Goal: Transaction & Acquisition: Purchase product/service

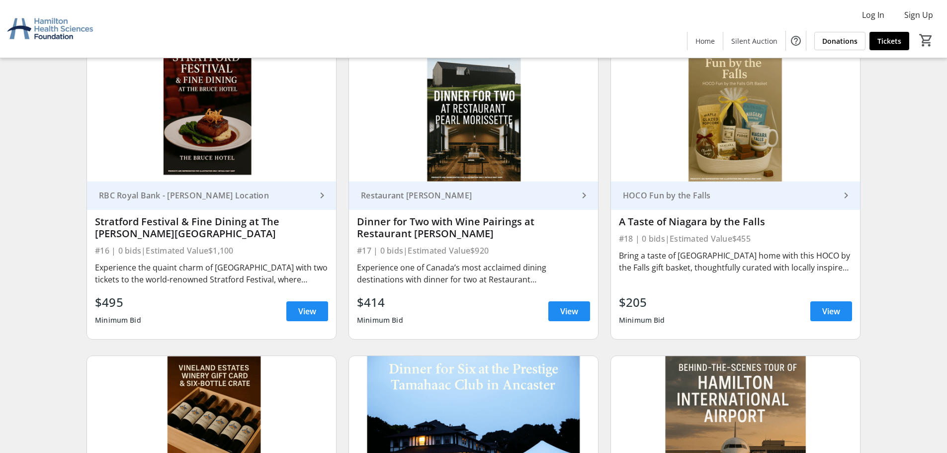
scroll to position [1665, 0]
click at [569, 313] on span "View" at bounding box center [569, 312] width 18 height 12
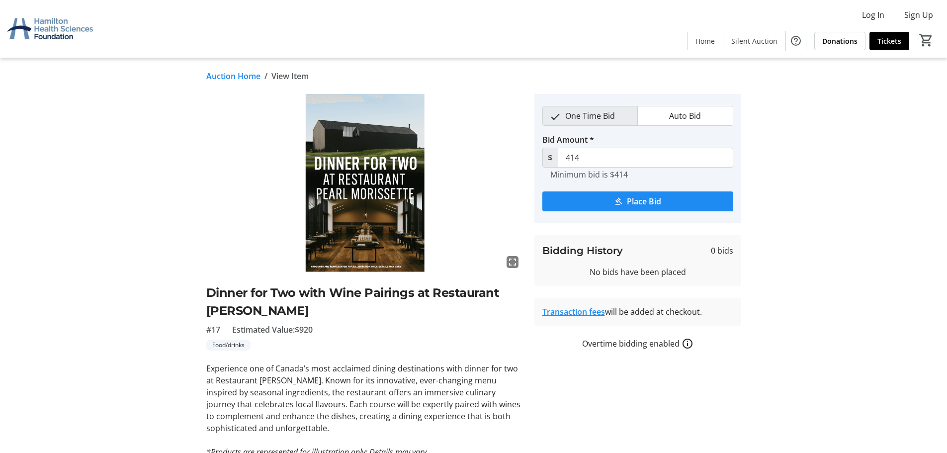
click at [237, 75] on link "Auction Home" at bounding box center [233, 76] width 54 height 12
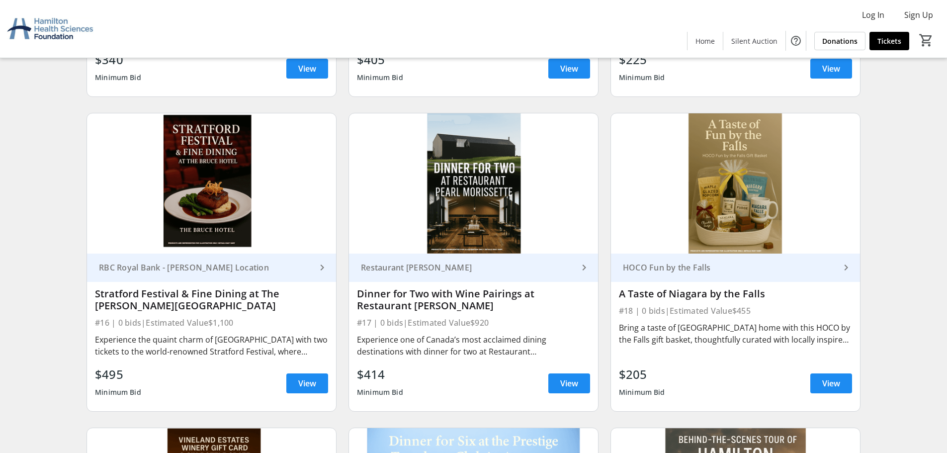
scroll to position [1566, 0]
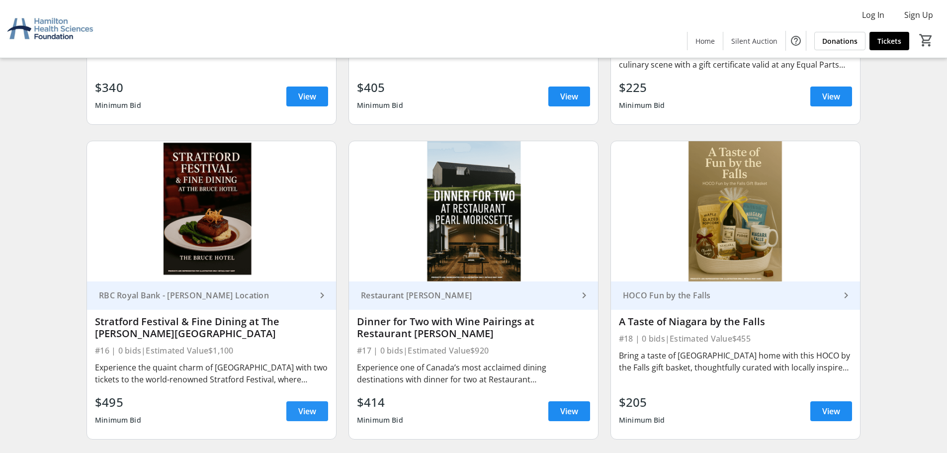
click at [315, 419] on span at bounding box center [307, 411] width 42 height 24
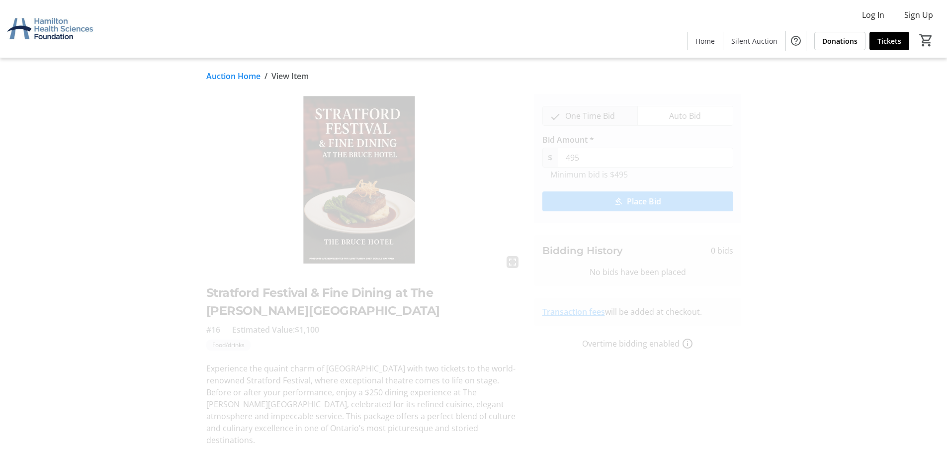
click at [221, 76] on link "Auction Home" at bounding box center [233, 76] width 54 height 12
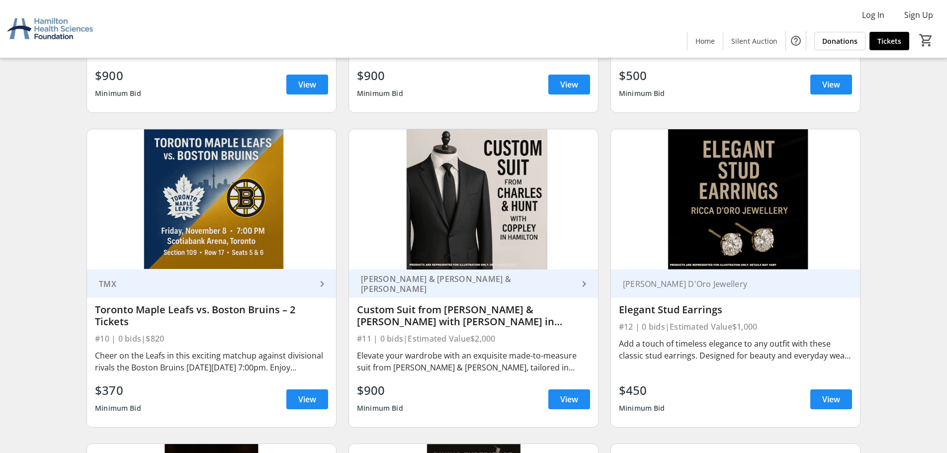
scroll to position [969, 0]
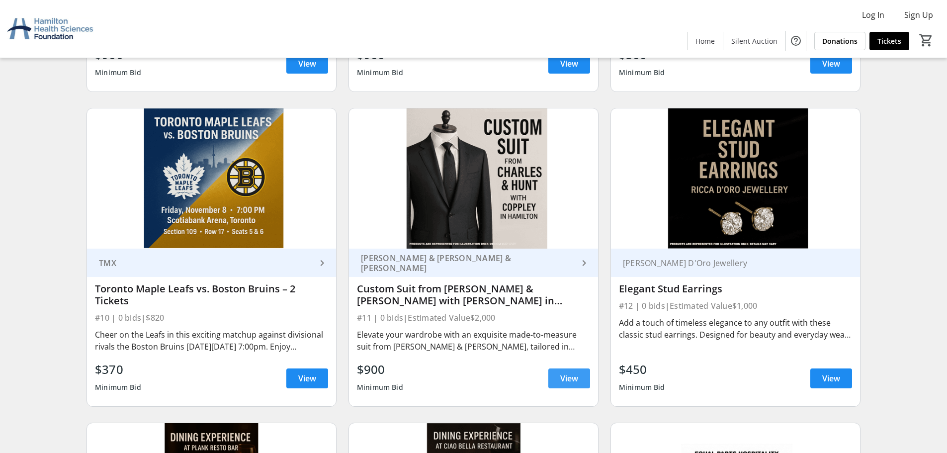
click at [579, 375] on span at bounding box center [569, 378] width 42 height 24
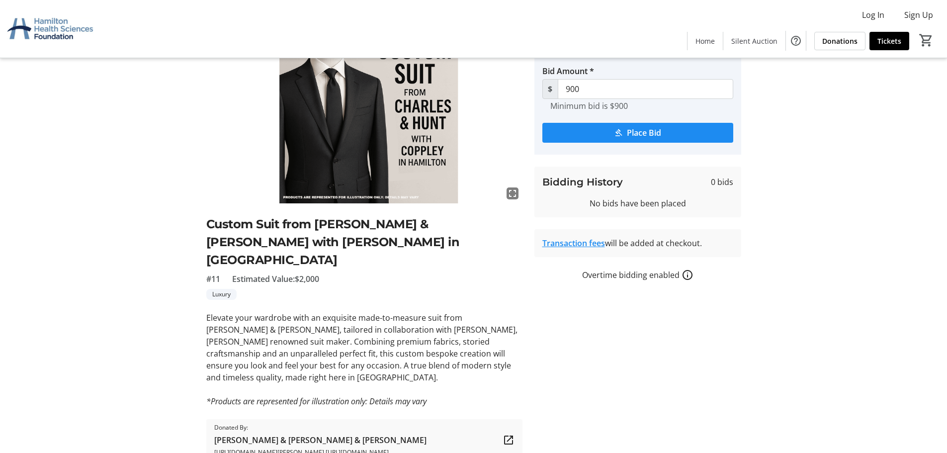
scroll to position [84, 0]
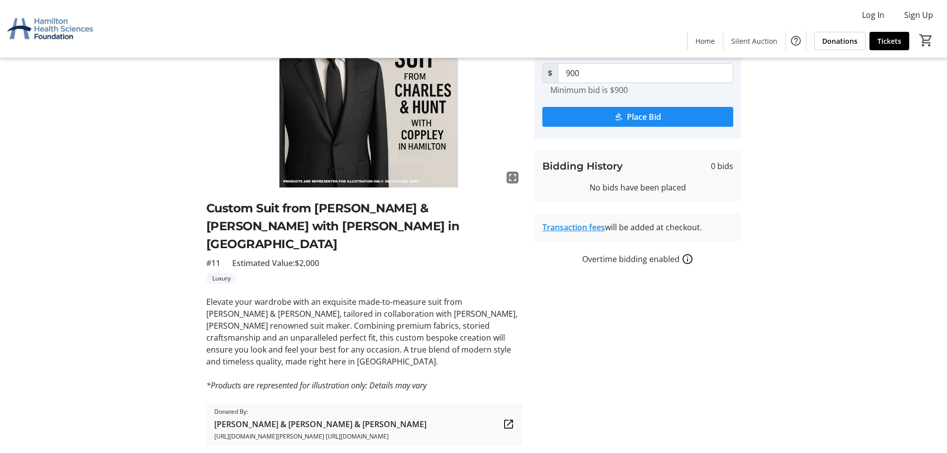
click at [504, 418] on mat-icon at bounding box center [508, 424] width 12 height 12
